Goal: Task Accomplishment & Management: Manage account settings

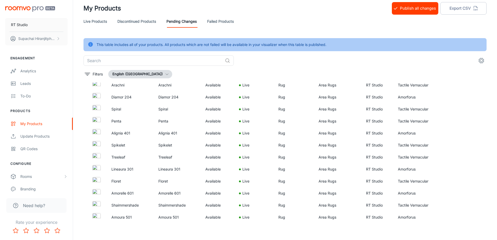
scroll to position [13, 0]
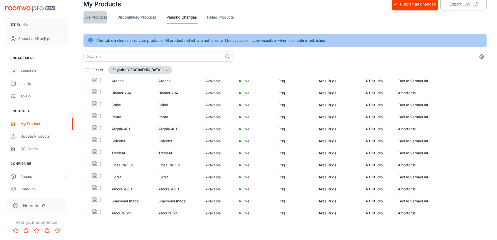
click at [104, 16] on link "Live Products" at bounding box center [95, 17] width 23 height 13
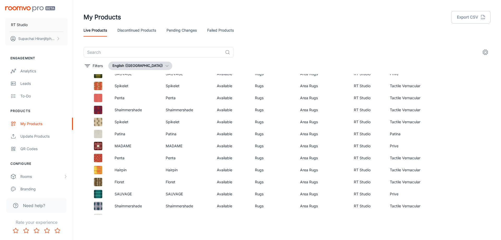
scroll to position [310, 0]
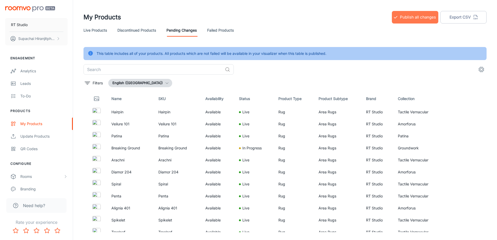
click at [410, 21] on button "Publish all changes" at bounding box center [415, 17] width 46 height 13
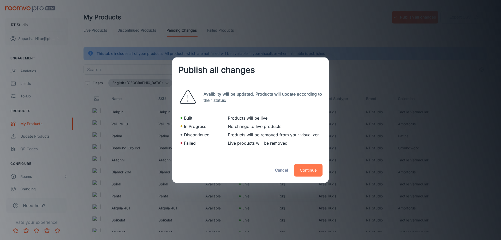
click at [311, 170] on button "Continue" at bounding box center [308, 170] width 28 height 13
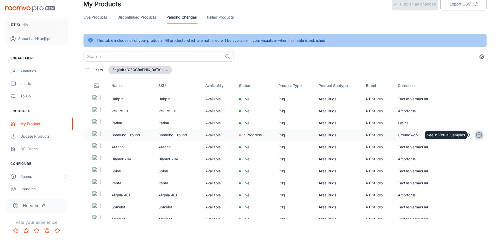
click at [476, 135] on icon "See in Virtual Samples" at bounding box center [479, 135] width 6 height 6
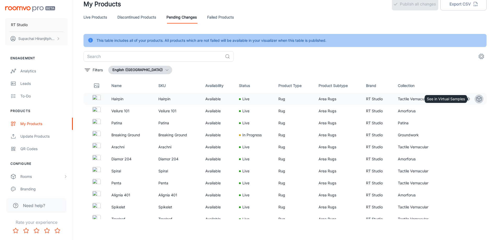
click at [477, 98] on polyline "See in Virtual Samples" at bounding box center [479, 98] width 5 height 1
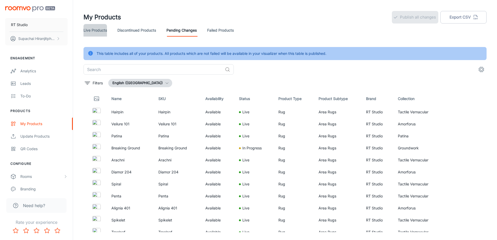
click at [97, 32] on link "Live Products" at bounding box center [95, 30] width 23 height 13
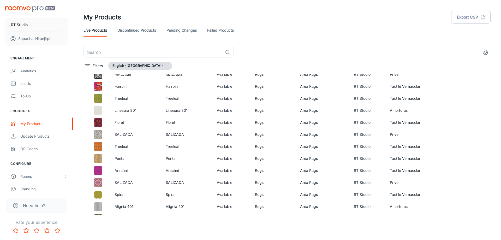
scroll to position [157, 0]
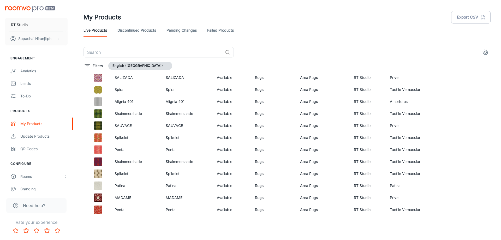
scroll to position [258, 0]
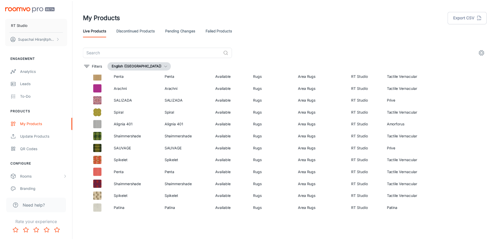
scroll to position [258, 0]
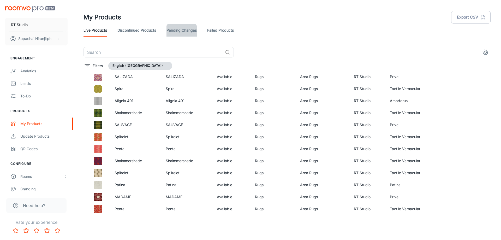
click at [178, 31] on link "Pending Changes" at bounding box center [182, 30] width 30 height 13
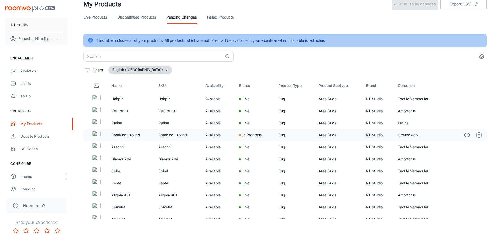
click at [239, 135] on div at bounding box center [240, 135] width 2 height 2
